Goal: Find specific page/section: Find specific page/section

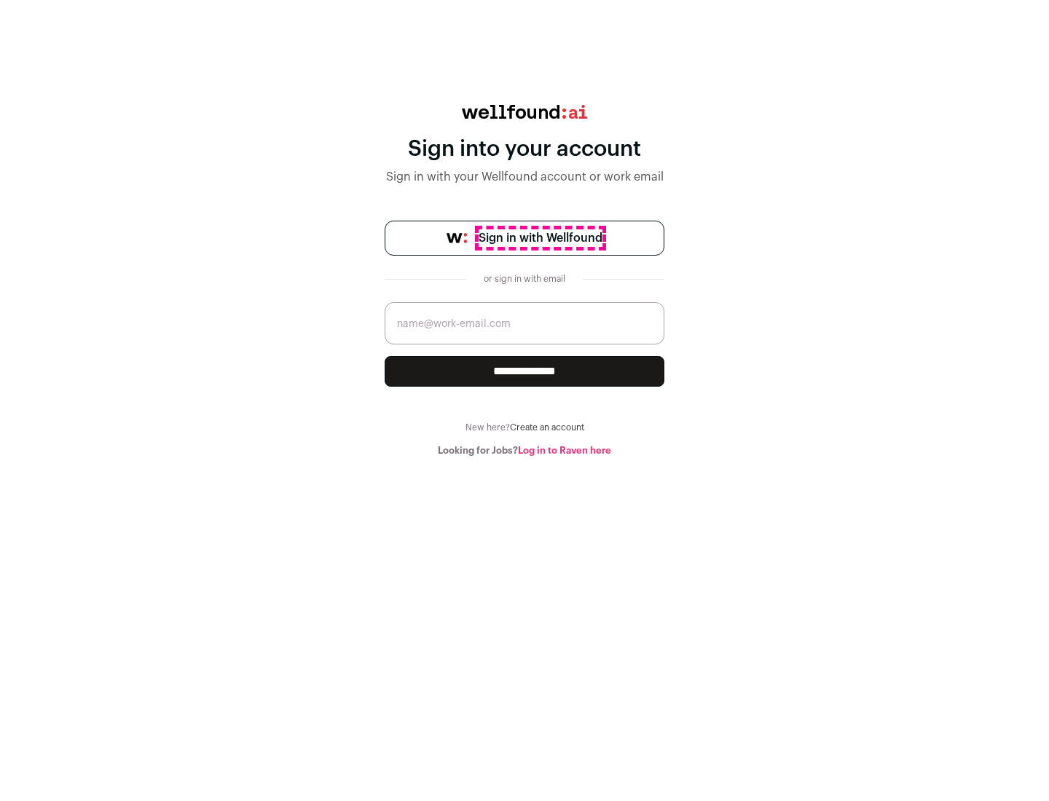
click at [540, 238] on span "Sign in with Wellfound" at bounding box center [541, 237] width 124 height 17
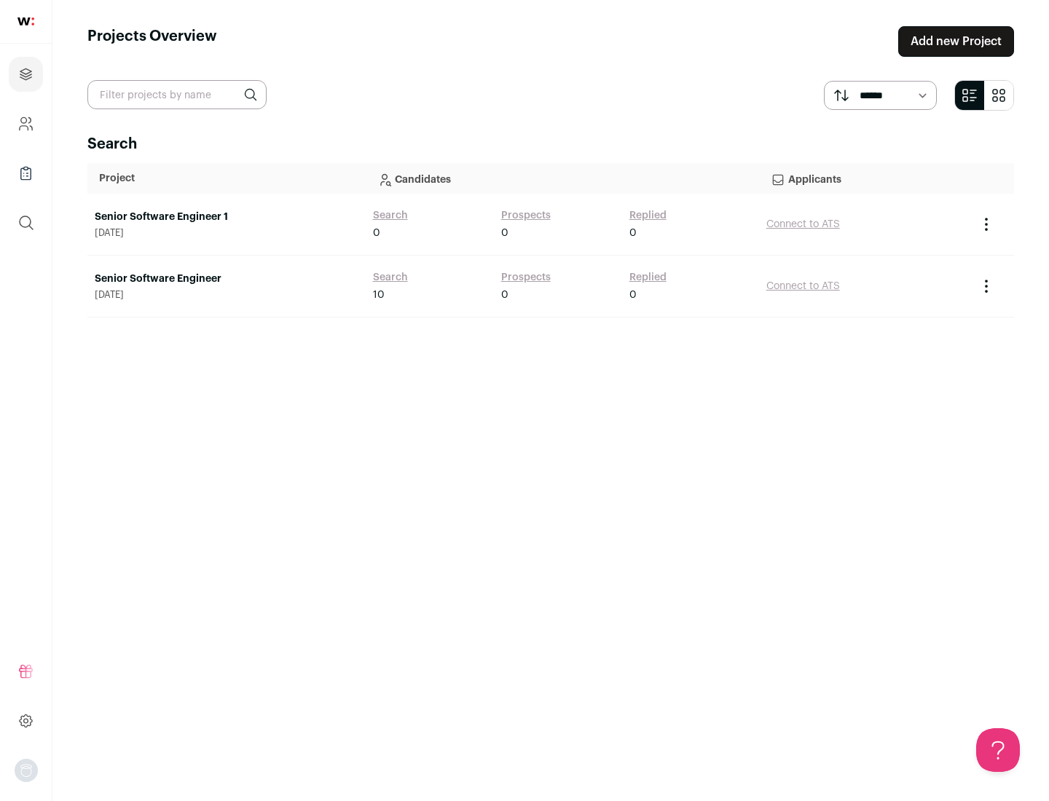
click at [226, 279] on link "Senior Software Engineer" at bounding box center [227, 279] width 264 height 15
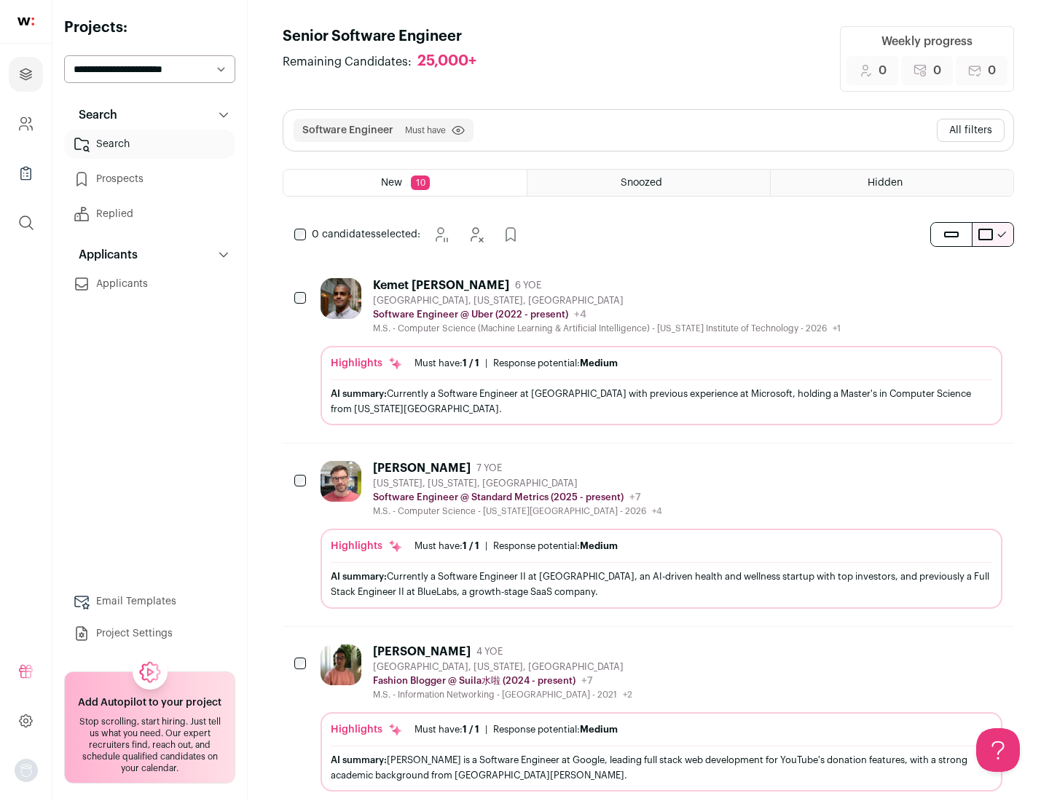
click at [648, 352] on div "Highlights Must have: 1 / 1 How many must haves have been fulfilled? | Response…" at bounding box center [661, 385] width 682 height 79
